Goal: Task Accomplishment & Management: Manage account settings

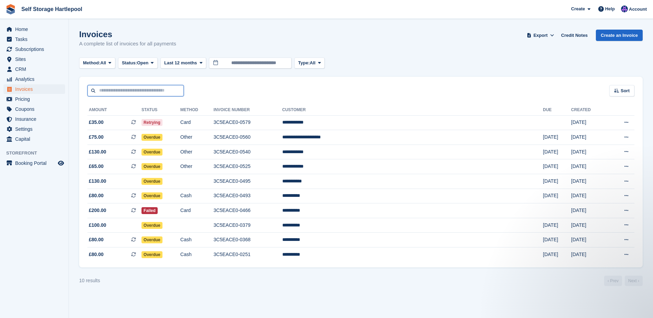
click at [132, 88] on input "text" at bounding box center [135, 90] width 96 height 11
click at [23, 48] on span "Subscriptions" at bounding box center [35, 49] width 41 height 10
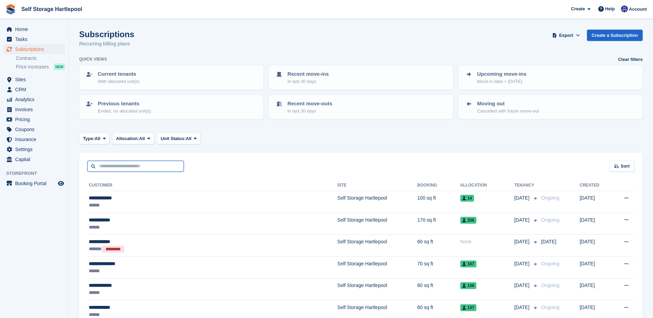
click at [134, 164] on input "text" at bounding box center [135, 166] width 96 height 11
type input "******"
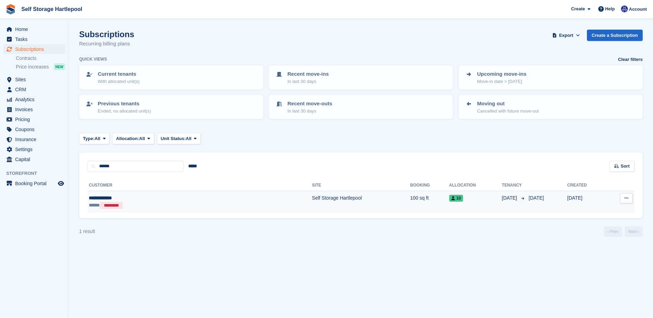
click at [165, 195] on div "**********" at bounding box center [145, 197] width 113 height 7
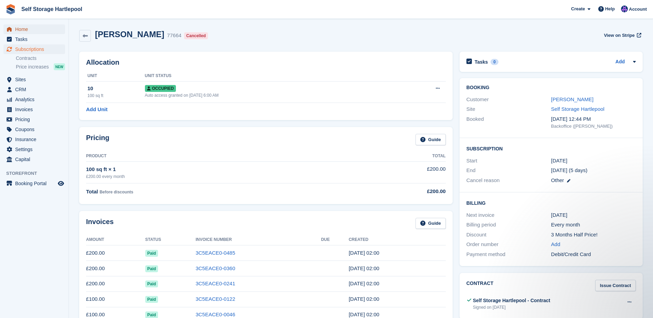
click at [14, 28] on link "Home" at bounding box center [34, 29] width 62 height 10
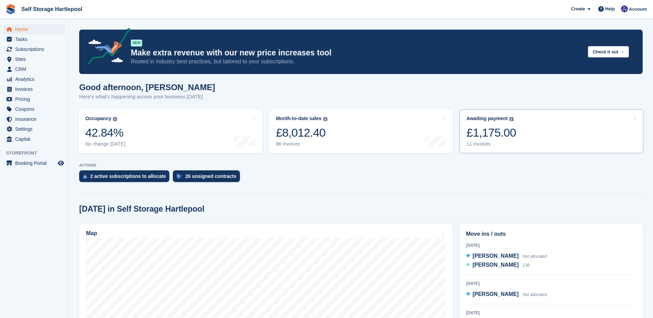
click at [485, 140] on div "£1,175.00" at bounding box center [491, 133] width 50 height 14
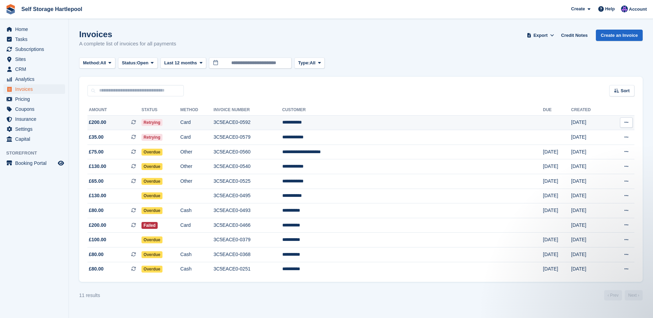
click at [180, 127] on td "Retrying" at bounding box center [160, 122] width 39 height 15
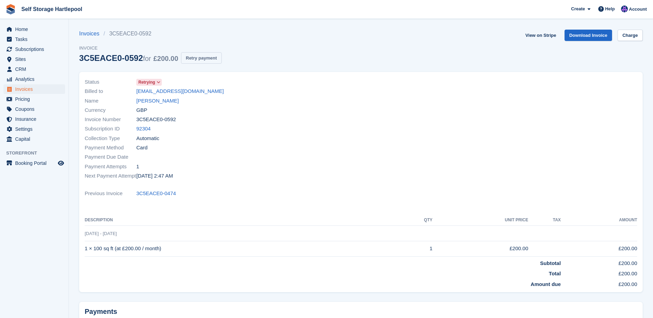
click at [195, 57] on button "Retry payment" at bounding box center [201, 57] width 41 height 11
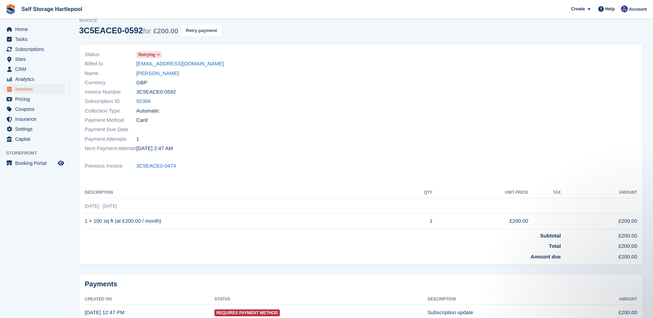
scroll to position [70, 0]
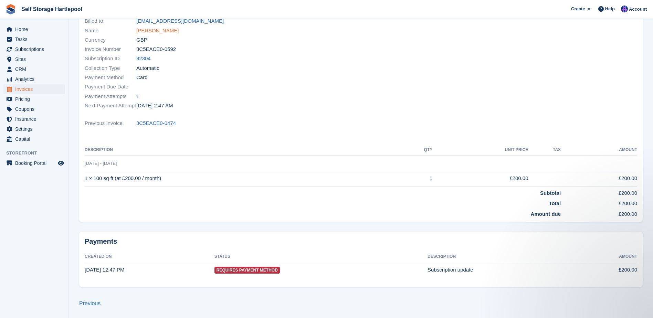
click at [144, 34] on link "Gail Taylor" at bounding box center [157, 31] width 42 height 8
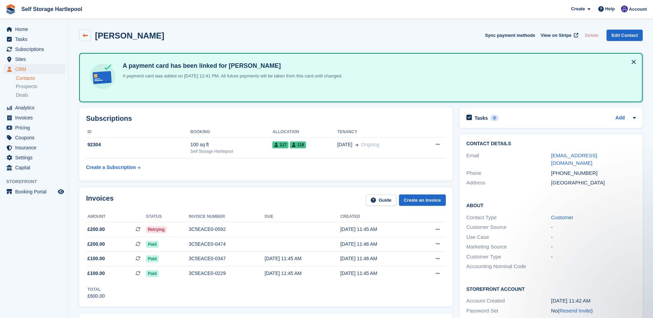
click at [86, 35] on icon at bounding box center [85, 35] width 5 height 5
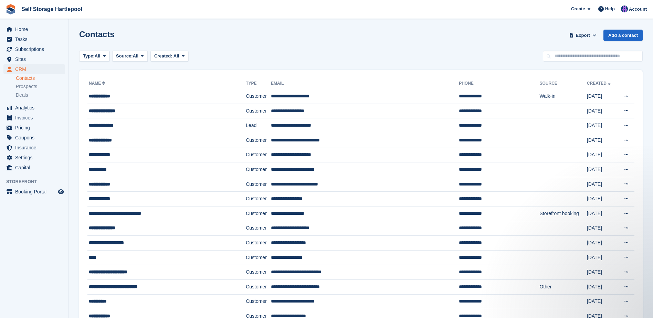
click at [223, 46] on div "Contacts Export Export Contacts Export a CSV of all Contacts which match the cu…" at bounding box center [360, 40] width 563 height 20
click at [281, 54] on div "Type: All All Lead Customer Source: All All Storefront Backoffice Pre-Opening i…" at bounding box center [360, 56] width 563 height 11
click at [231, 54] on div "Type: All All Lead Customer Source: All All Storefront Backoffice Pre-Opening i…" at bounding box center [360, 56] width 563 height 11
click at [39, 34] on span "Tasks" at bounding box center [35, 39] width 41 height 10
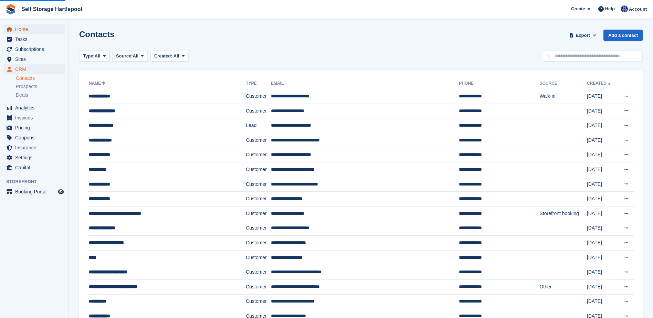
click at [36, 30] on span "Home" at bounding box center [35, 29] width 41 height 10
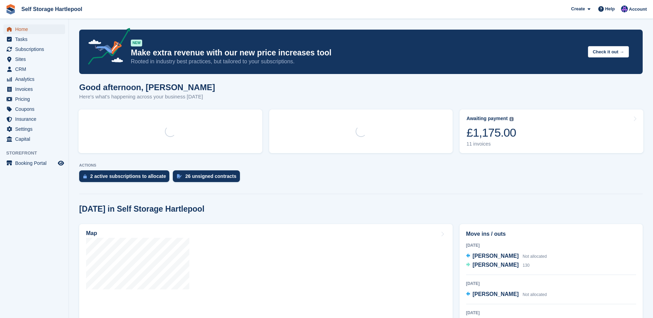
click at [36, 30] on span "Home" at bounding box center [35, 29] width 41 height 10
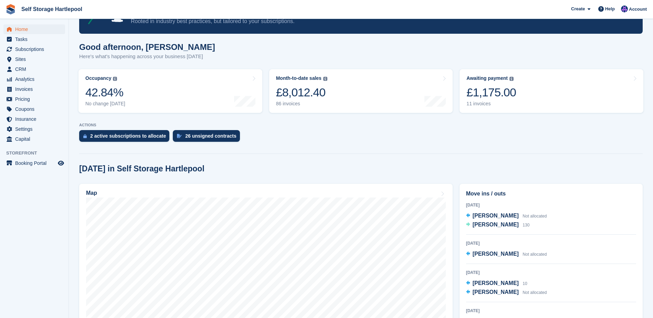
scroll to position [34, 0]
